Goal: Navigation & Orientation: Find specific page/section

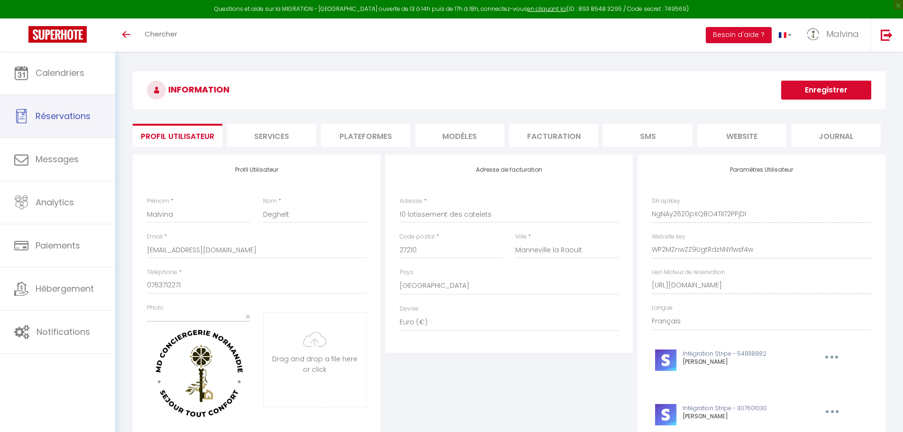
select select "28"
select select "fr"
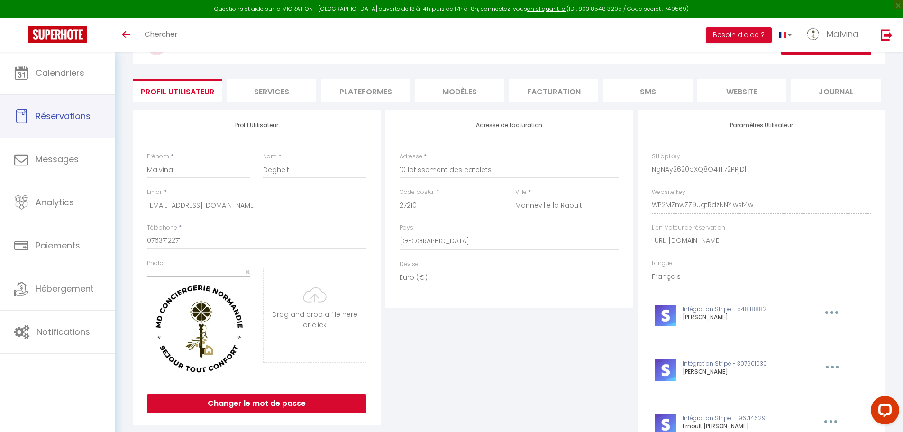
click at [67, 117] on span "Réservations" at bounding box center [63, 116] width 55 height 12
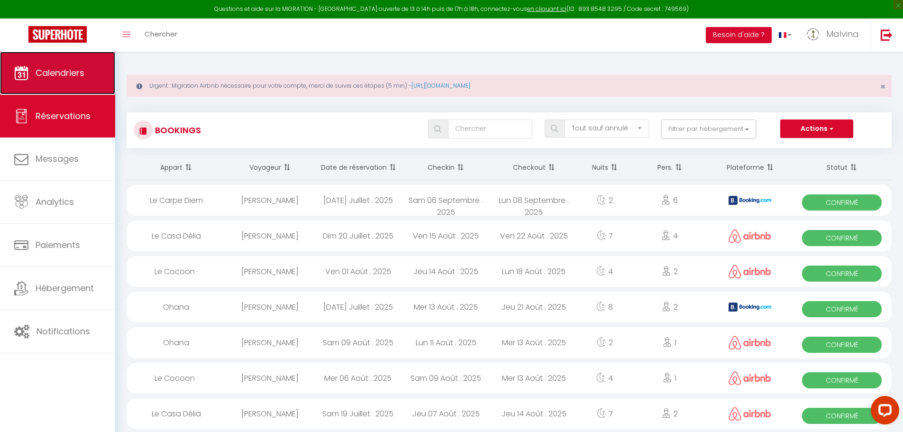
click at [87, 79] on link "Calendriers" at bounding box center [57, 73] width 115 height 43
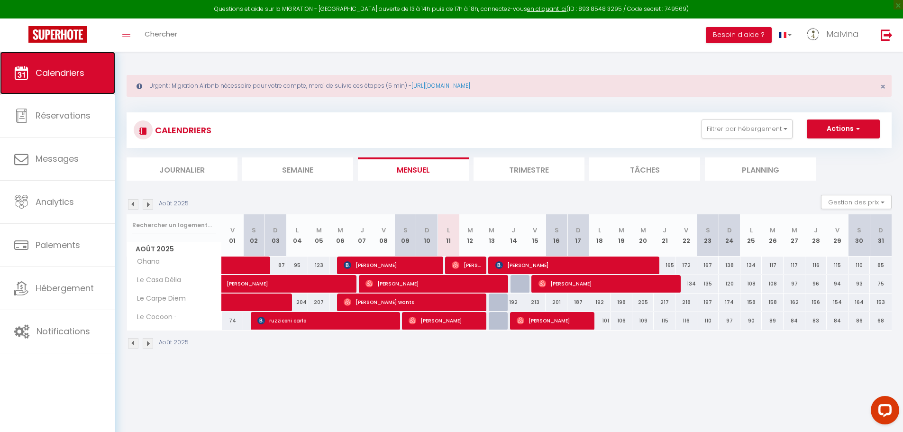
click at [67, 80] on link "Calendriers" at bounding box center [57, 73] width 115 height 43
